Goal: Task Accomplishment & Management: Manage account settings

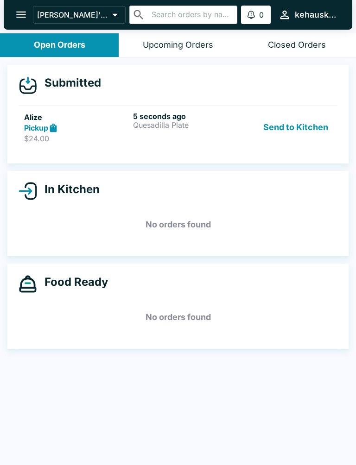
scroll to position [1, 0]
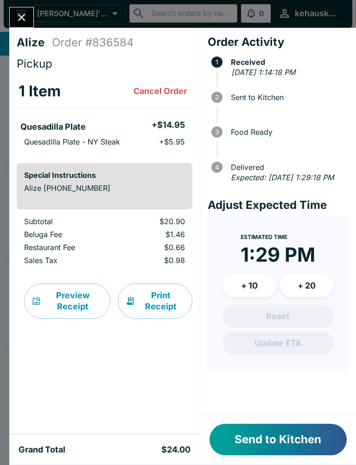
click at [163, 117] on li "Quesadilla Plate + $14.95" at bounding box center [105, 125] width 176 height 19
click at [165, 86] on button "Cancel Order" at bounding box center [160, 91] width 61 height 19
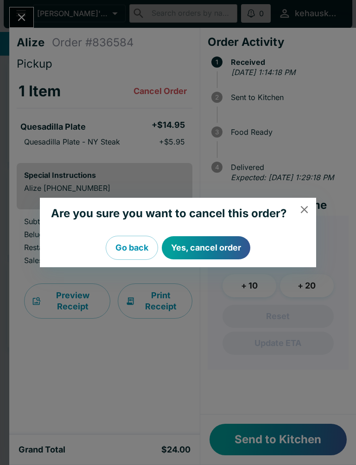
click at [194, 246] on button "Yes, cancel order" at bounding box center [206, 247] width 88 height 23
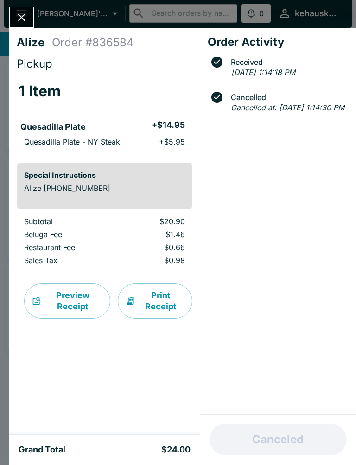
click at [11, 1] on div "Alize Order # 836584 Pickup 1 Item Quesadilla Plate + $14.95 Quesadilla Plate -…" at bounding box center [178, 232] width 356 height 465
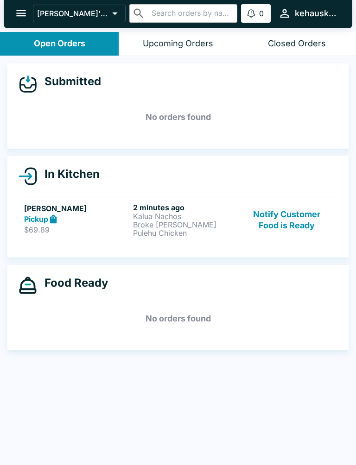
click at [177, 209] on h6 "2 minutes ago" at bounding box center [185, 207] width 105 height 9
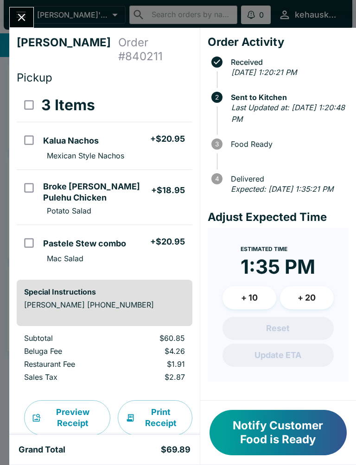
click at [13, 19] on button "Close" at bounding box center [22, 17] width 24 height 20
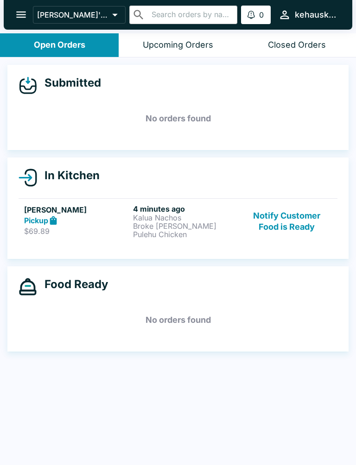
click at [178, 33] on button "Upcoming Orders" at bounding box center [178, 45] width 119 height 24
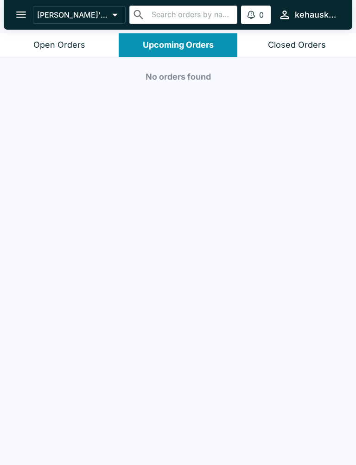
click at [60, 31] on header "[PERSON_NAME]'s Kitchen ​ ​ 0 Alerts kehauskitchen" at bounding box center [178, 16] width 356 height 33
click at [68, 44] on div "Open Orders" at bounding box center [59, 45] width 52 height 11
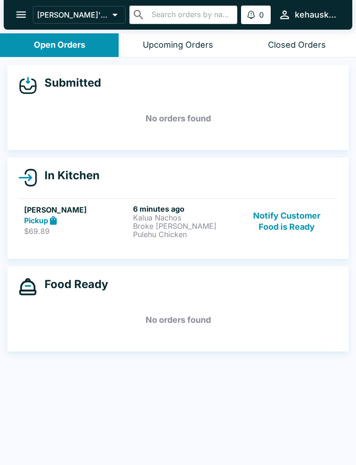
click at [46, 218] on strong "Pickup" at bounding box center [36, 220] width 24 height 9
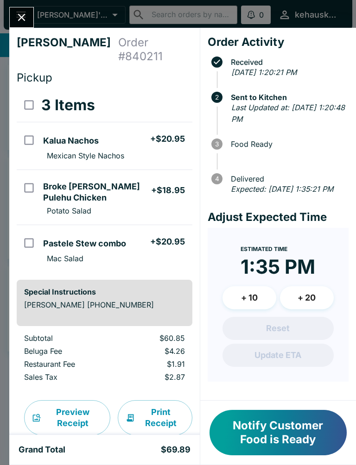
click at [258, 435] on button "Notify Customer Food is Ready" at bounding box center [277, 432] width 137 height 45
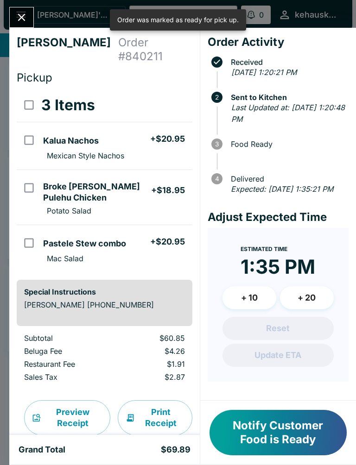
click at [13, 25] on button "Close" at bounding box center [22, 17] width 24 height 20
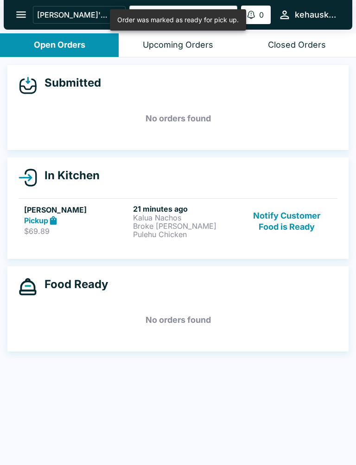
click at [284, 219] on button "Notify Customer Food is Ready" at bounding box center [287, 221] width 90 height 34
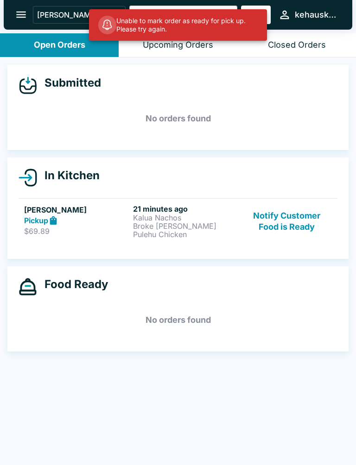
click at [155, 242] on link "[PERSON_NAME] Pickup $69.89 21 minutes ago Kalua Nachos Broke [PERSON_NAME] Pul…" at bounding box center [178, 221] width 319 height 46
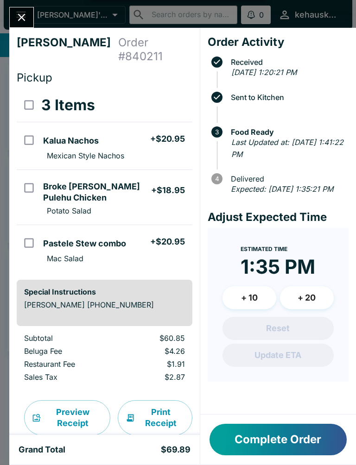
click at [273, 439] on button "Complete Order" at bounding box center [277, 440] width 137 height 32
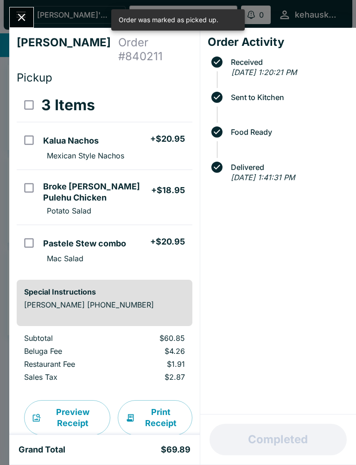
click at [29, 24] on button "Close" at bounding box center [22, 17] width 24 height 20
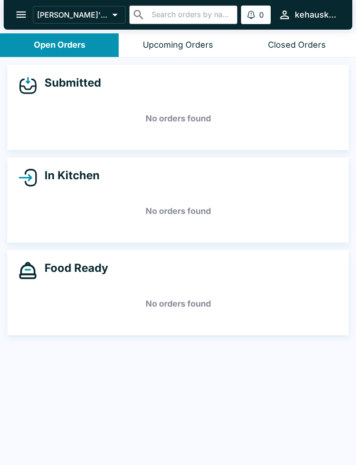
click at [14, 26] on div "[PERSON_NAME]'s Kitchen ​ ​ 0 Alerts kehauskitchen" at bounding box center [178, 15] width 348 height 30
click at [24, 10] on icon "open drawer" at bounding box center [21, 14] width 13 height 13
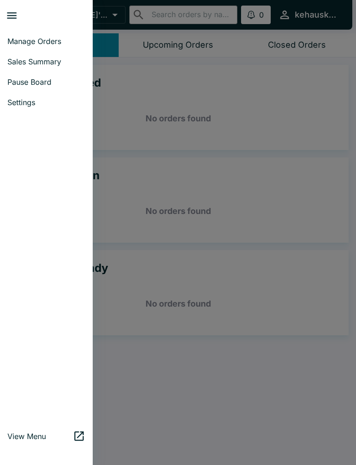
click at [58, 45] on span "Manage Orders" at bounding box center [46, 41] width 78 height 9
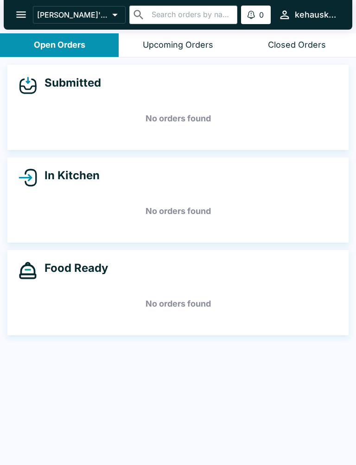
click at [26, 5] on button "open drawer" at bounding box center [21, 15] width 24 height 24
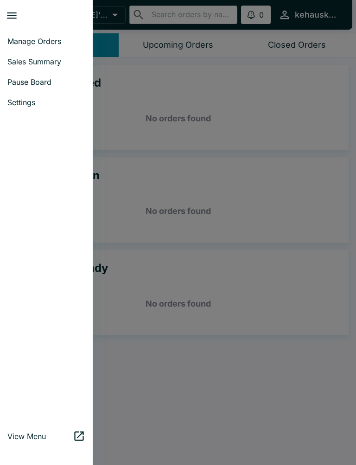
click at [46, 66] on span "Sales Summary" at bounding box center [46, 61] width 78 height 9
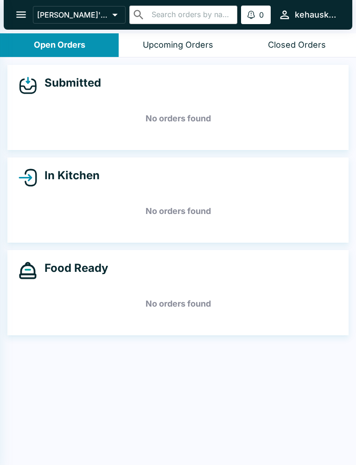
select select "03:00"
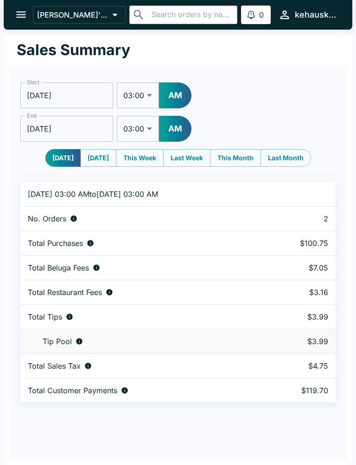
click at [75, 93] on input "[DATE]" at bounding box center [66, 95] width 93 height 26
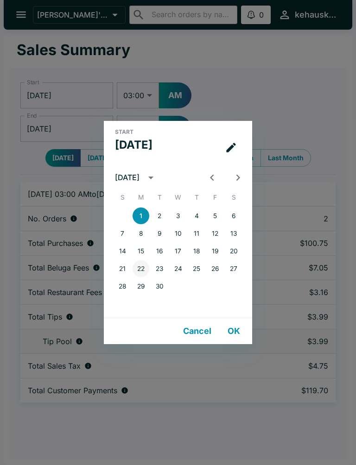
click at [139, 269] on button "22" at bounding box center [141, 268] width 17 height 17
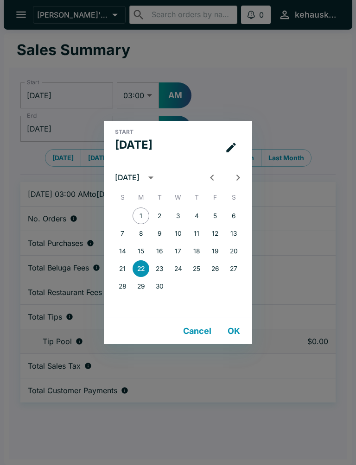
click at [229, 324] on button "OK" at bounding box center [234, 331] width 30 height 19
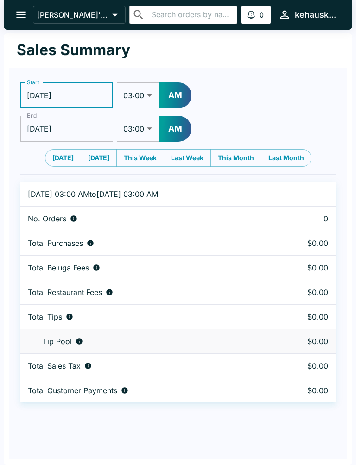
click at [88, 128] on input "[DATE]" at bounding box center [66, 129] width 93 height 26
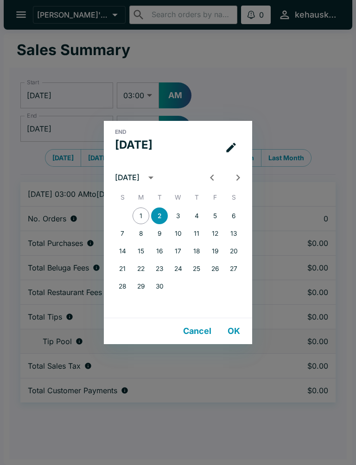
click at [140, 306] on div "1 2 3 4 5 6 7 8 9 10 11 12 13 14 15 16 17 18 19 20 21 22 23 24 25 26 27 28 29 30" at bounding box center [178, 262] width 148 height 111
click at [10, 156] on div "End Tue, Sep [DATE] S M T W T F S 1 2 3 4 5 6 7 8 9 10 11 12 13 14 15 16 17 18 …" at bounding box center [178, 232] width 356 height 465
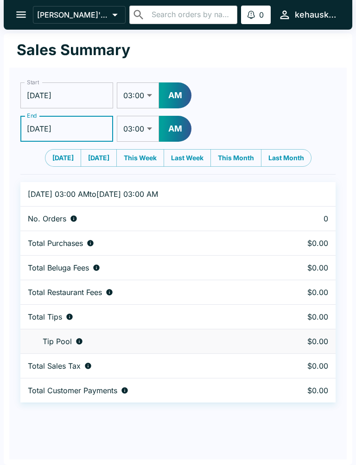
click at [92, 83] on input "[DATE]" at bounding box center [66, 95] width 93 height 26
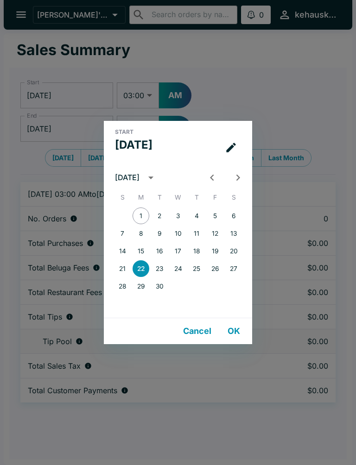
click at [208, 173] on icon "Previous month" at bounding box center [212, 177] width 13 height 13
click at [145, 288] on button "25" at bounding box center [141, 286] width 17 height 17
type input "[DATE]"
click at [246, 268] on div "17 18 19 20 21 22 23" at bounding box center [178, 268] width 148 height 17
click at [240, 333] on button "OK" at bounding box center [234, 331] width 30 height 19
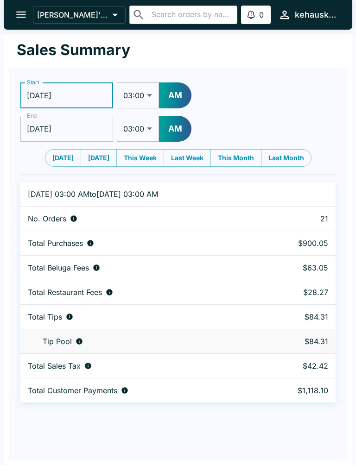
click at [36, 119] on label "End" at bounding box center [32, 116] width 10 height 8
click at [36, 119] on input "[DATE]" at bounding box center [66, 129] width 93 height 26
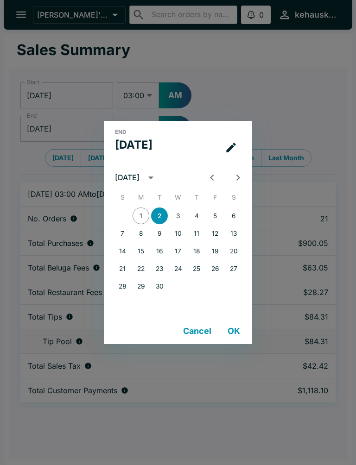
click at [6, 159] on div "End Tue, Sep [DATE] S M T W T F S 1 2 3 4 5 6 7 8 9 10 11 12 13 14 15 16 17 18 …" at bounding box center [178, 232] width 356 height 465
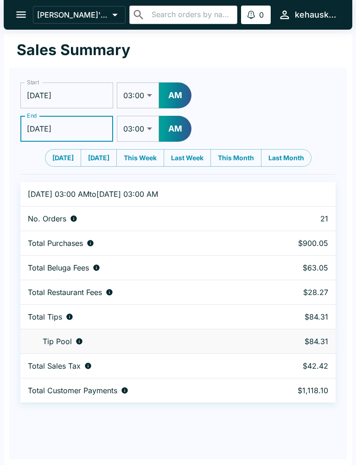
click at [59, 117] on input "[DATE]" at bounding box center [66, 129] width 93 height 26
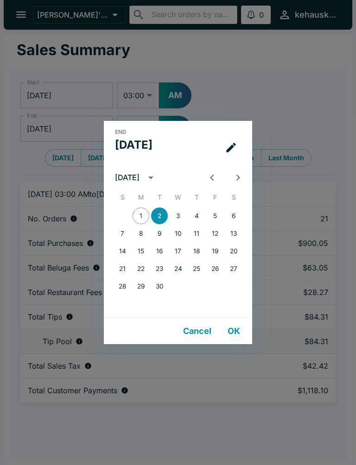
click at [208, 173] on icon "Previous month" at bounding box center [212, 177] width 13 height 13
click at [128, 303] on button "31" at bounding box center [122, 304] width 17 height 17
type input "[DATE]"
click at [233, 331] on button "OK" at bounding box center [234, 331] width 30 height 19
